Goal: Task Accomplishment & Management: Manage account settings

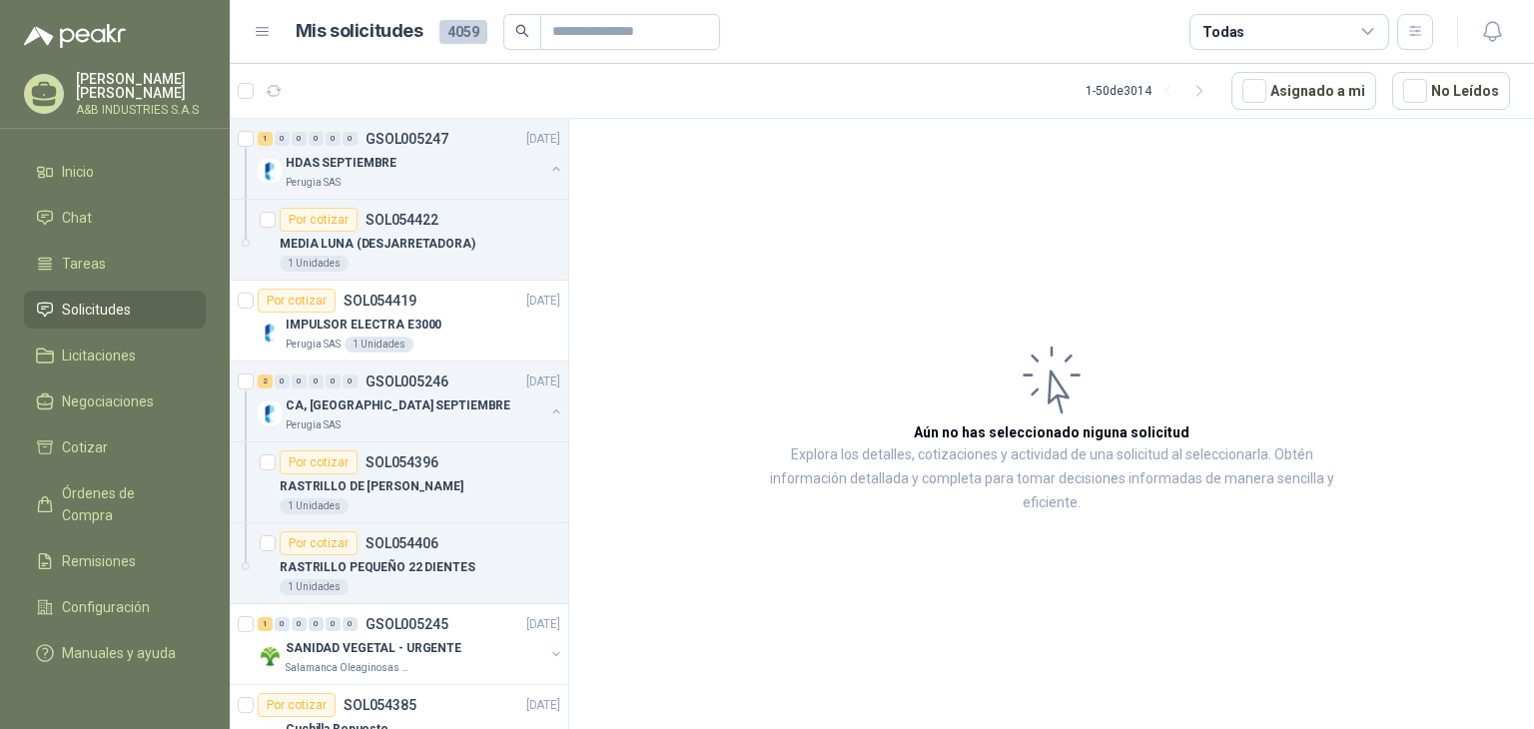
scroll to position [300, 0]
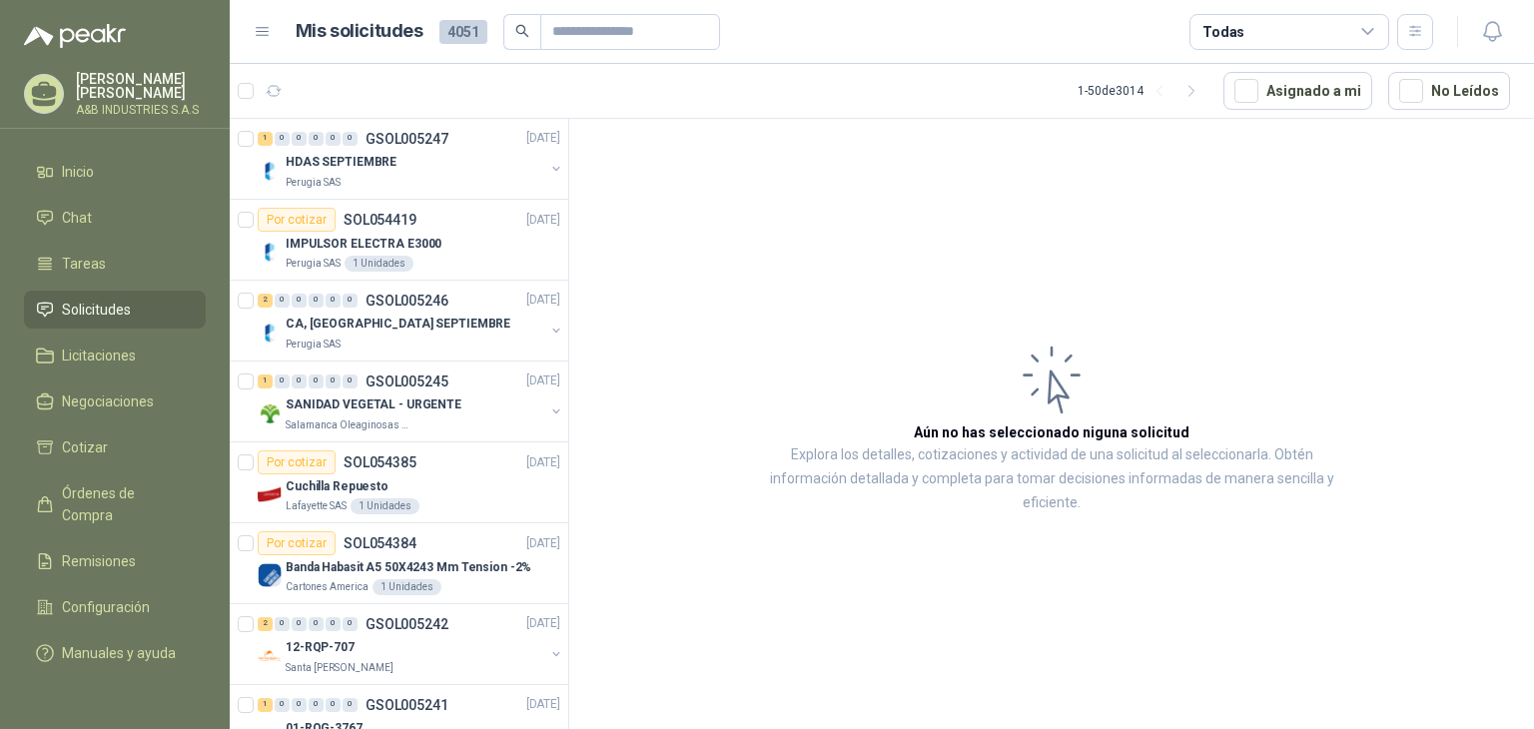
click at [732, 206] on article "Aún no has seleccionado niguna solicitud Explora los detalles, cotizaciones y a…" at bounding box center [1051, 427] width 965 height 617
click at [447, 30] on span "4051" at bounding box center [463, 32] width 48 height 24
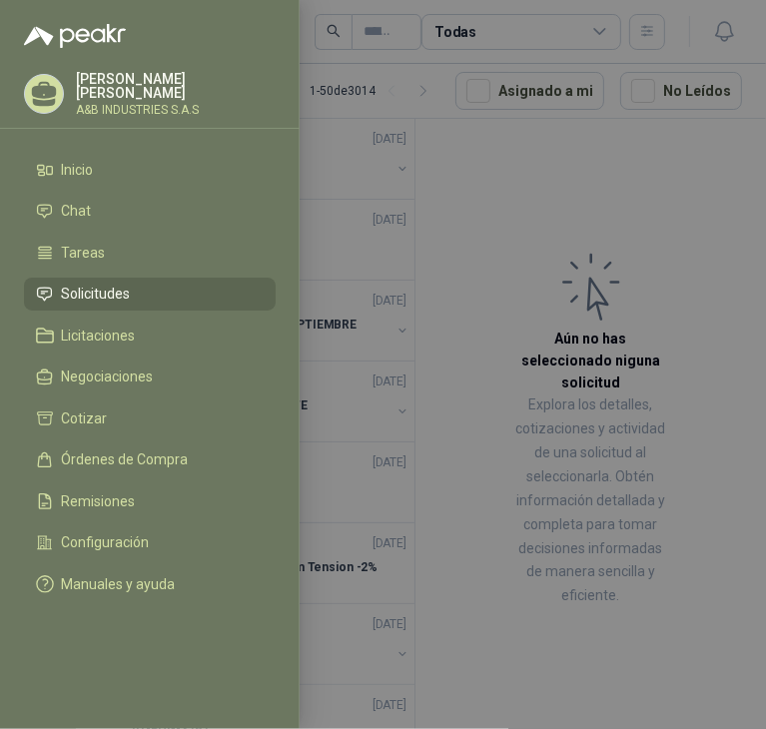
click at [579, 271] on div at bounding box center [383, 364] width 766 height 729
